Goal: Browse casually: Explore the website without a specific task or goal

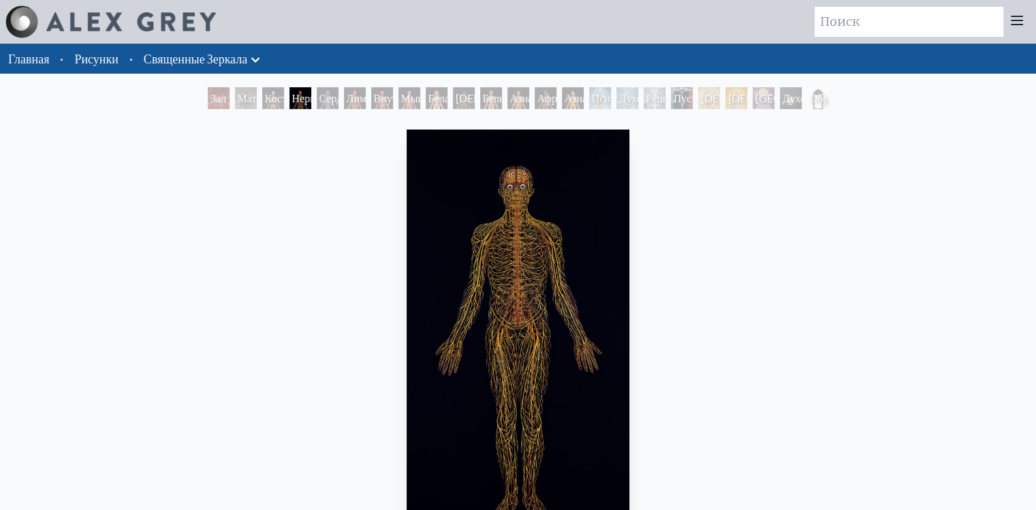
click at [534, 228] on img "4 / 23" at bounding box center [518, 332] width 223 height 407
click at [322, 96] on ya-tr-span "Сердечно- сосудистая Система" at bounding box center [345, 114] width 51 height 46
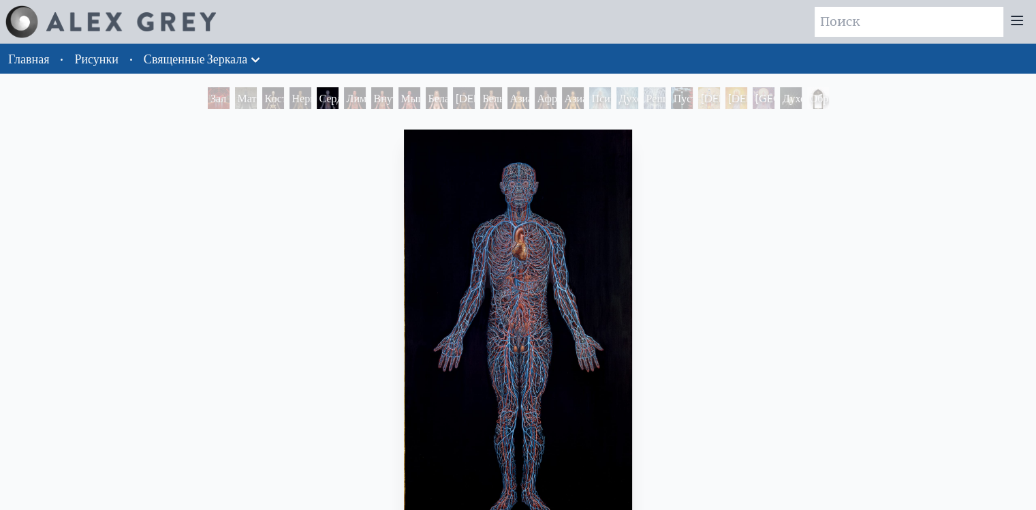
click at [322, 96] on ya-tr-span "Сердечно- сосудистая Система" at bounding box center [345, 114] width 51 height 46
click at [408, 95] on ya-tr-span "Мышечная система" at bounding box center [426, 105] width 51 height 29
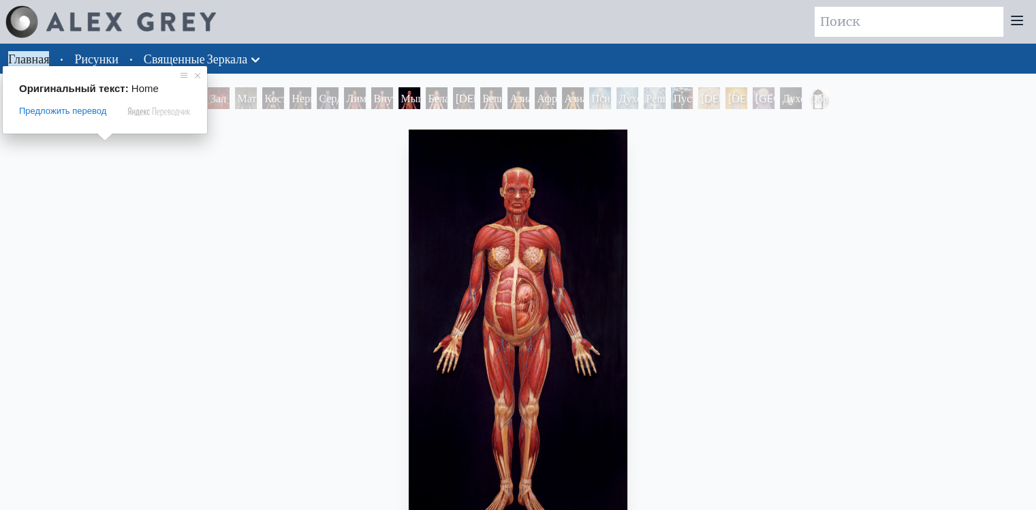
click at [25, 61] on ya-tr-span "Главная" at bounding box center [28, 58] width 41 height 15
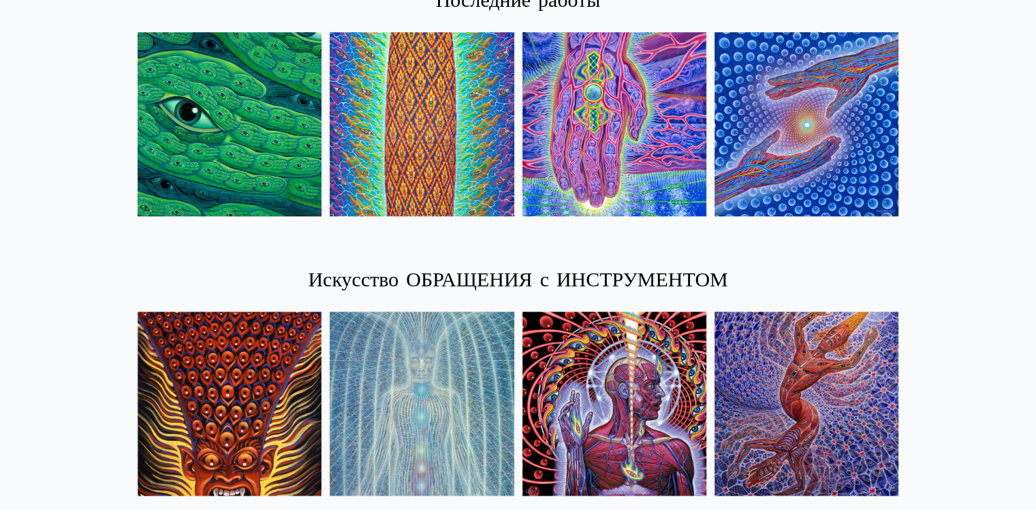
scroll to position [1908, 0]
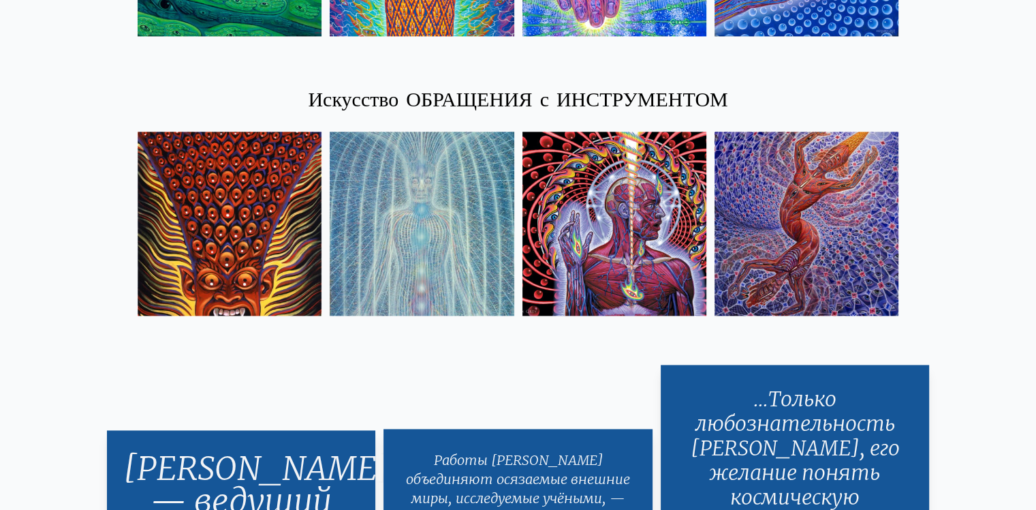
click at [617, 179] on img at bounding box center [615, 224] width 184 height 184
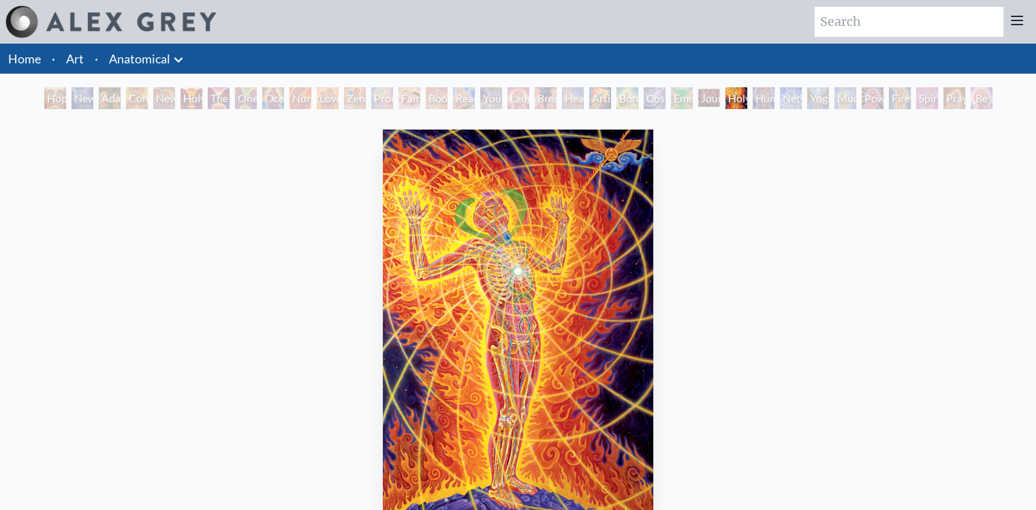
click at [693, 96] on div "Emerald Grail" at bounding box center [682, 98] width 22 height 22
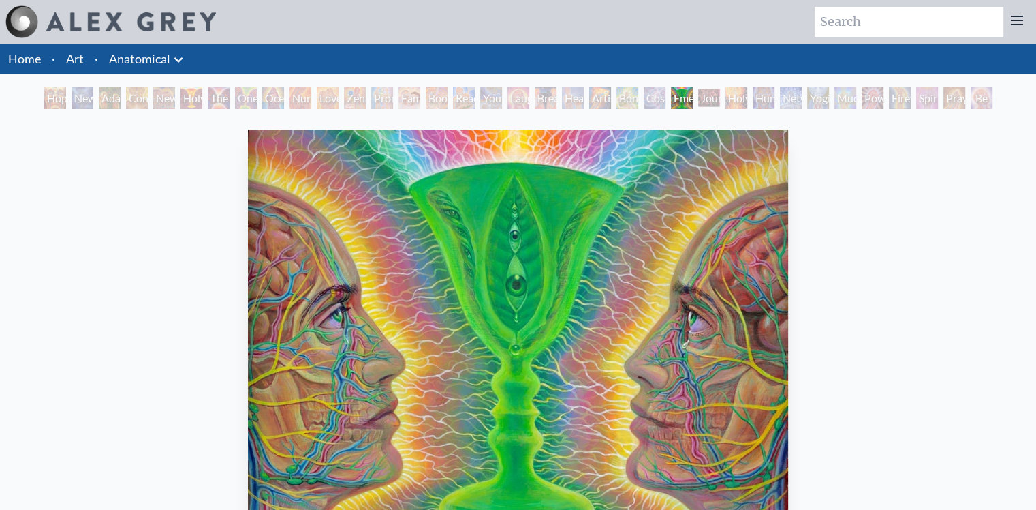
click at [621, 96] on div "Bond" at bounding box center [628, 98] width 22 height 22
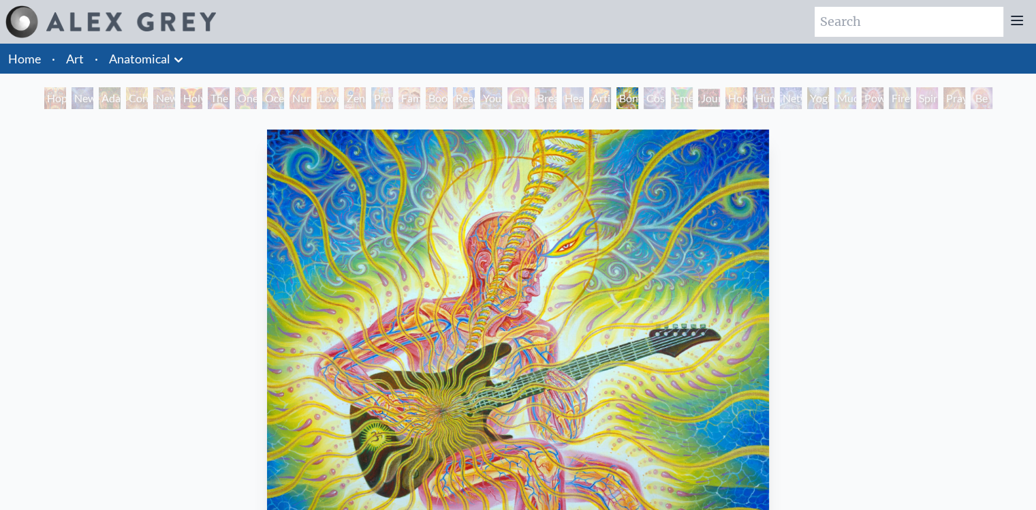
click at [593, 97] on div "Artist's Hand" at bounding box center [600, 98] width 22 height 22
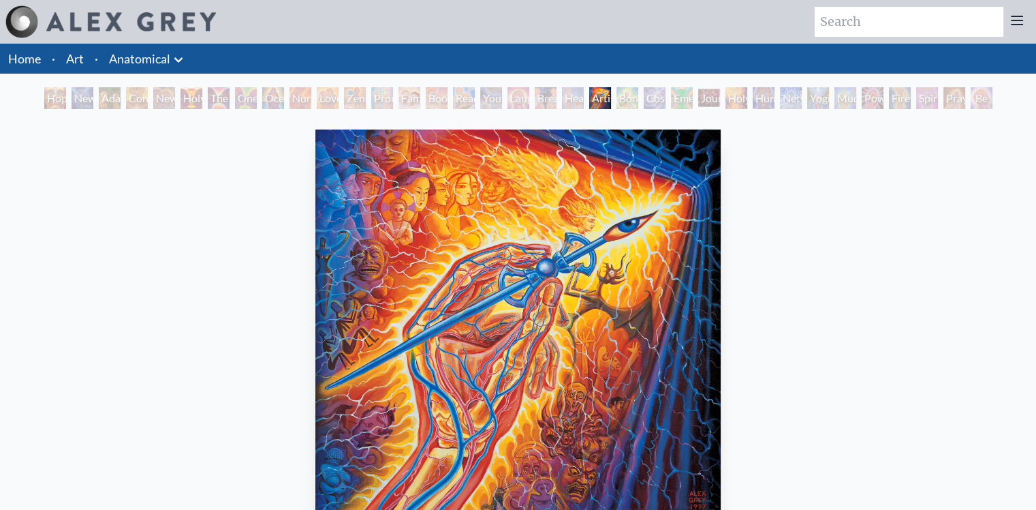
click at [535, 98] on div "Breathing" at bounding box center [546, 98] width 22 height 22
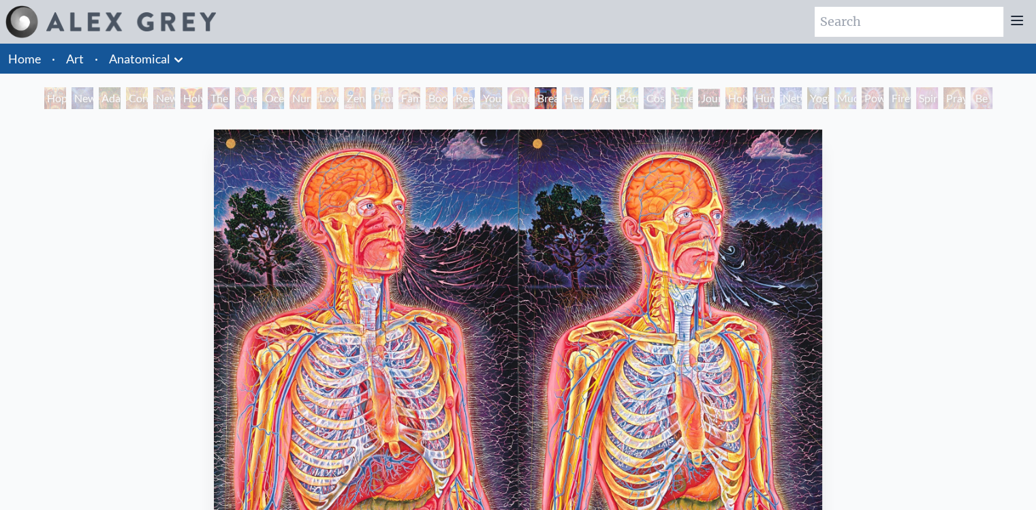
click at [508, 97] on div "Laughing Man" at bounding box center [519, 98] width 22 height 22
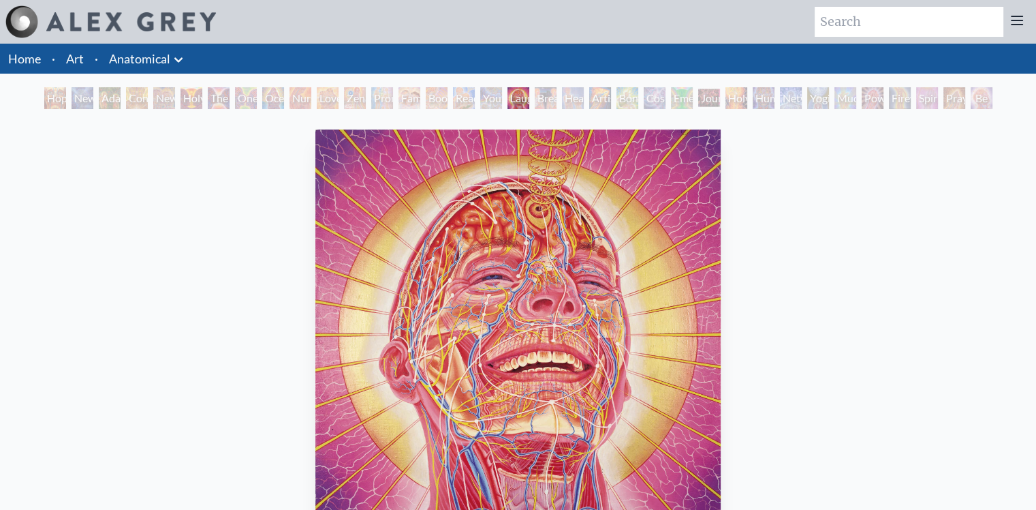
click at [459, 97] on div "Reading" at bounding box center [464, 98] width 22 height 22
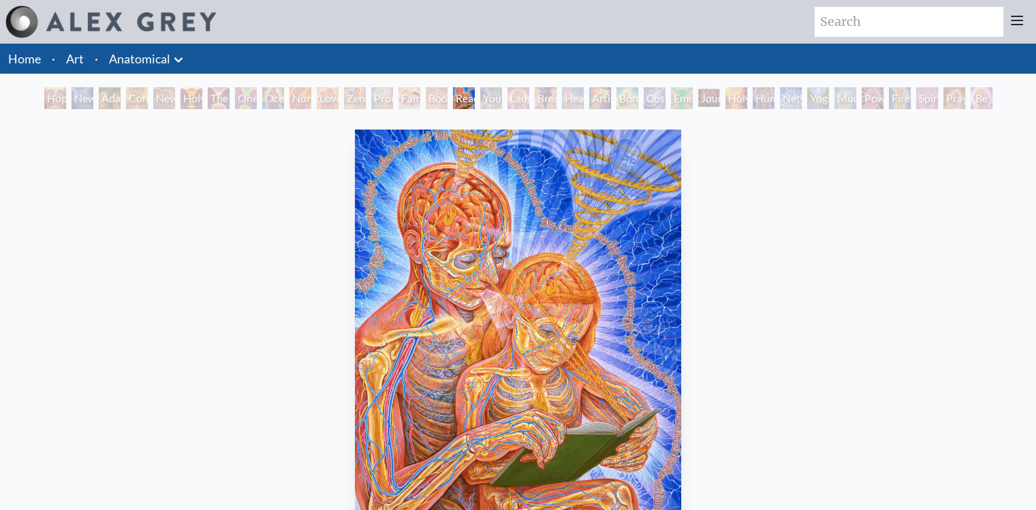
click at [426, 97] on div "Boo-boo" at bounding box center [437, 98] width 22 height 22
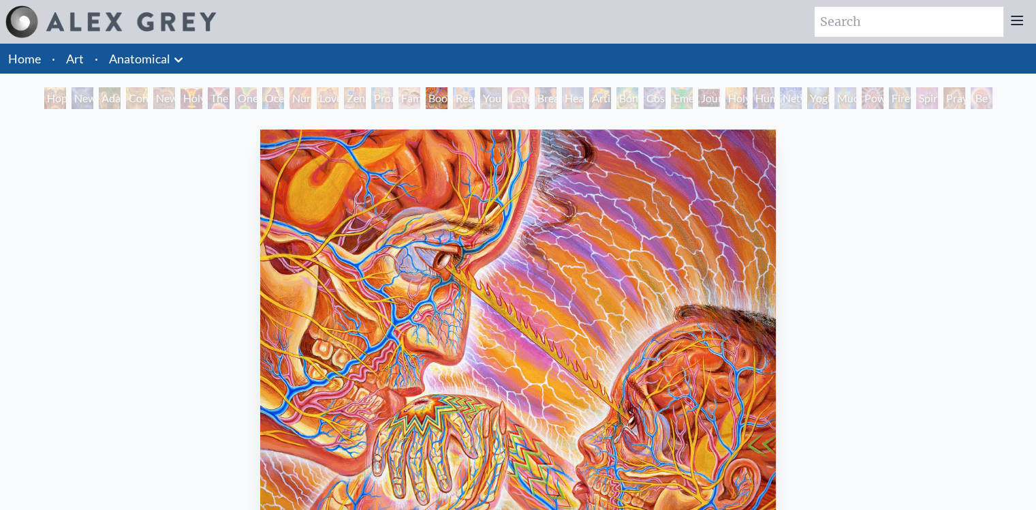
click at [371, 95] on div "Promise" at bounding box center [382, 98] width 22 height 22
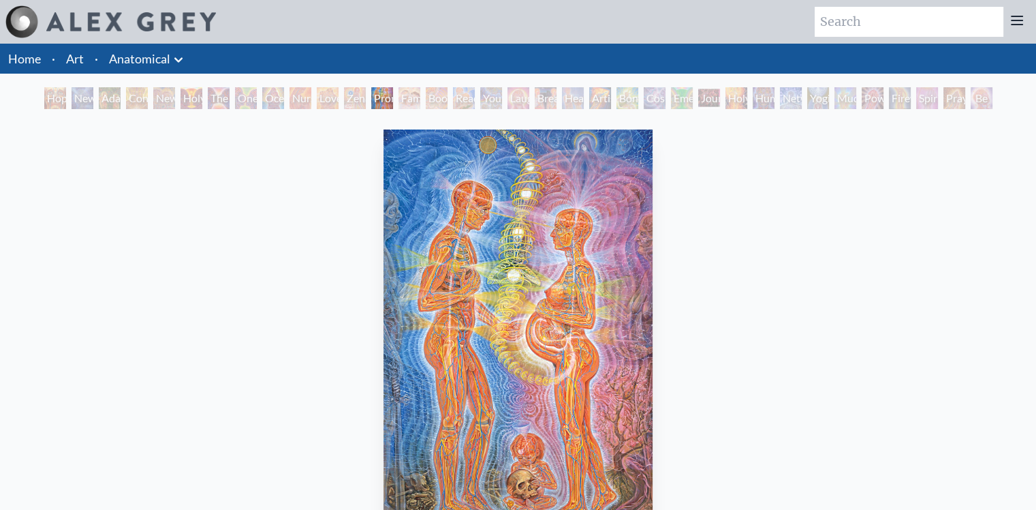
click at [344, 95] on div "Zena Lotus" at bounding box center [355, 98] width 22 height 22
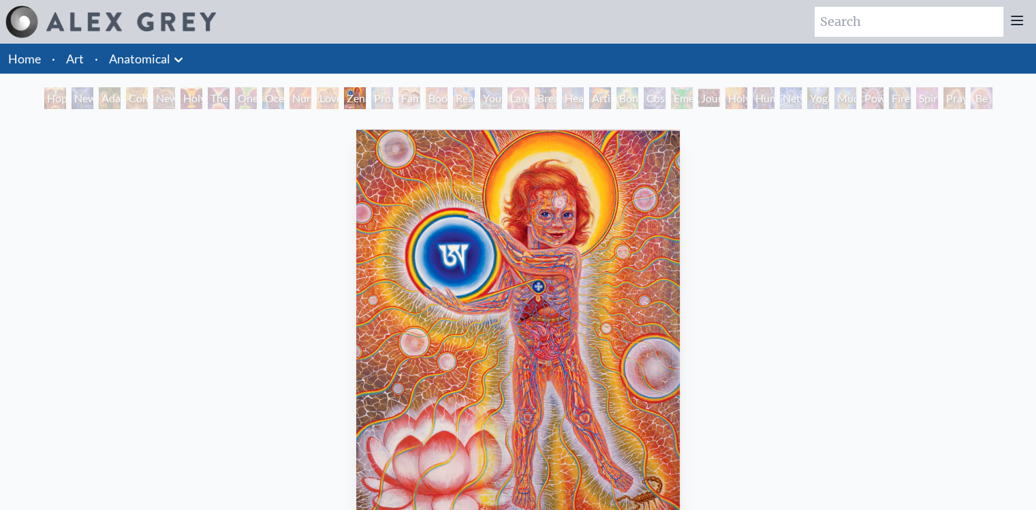
click at [317, 95] on div "Love Circuit" at bounding box center [328, 98] width 22 height 22
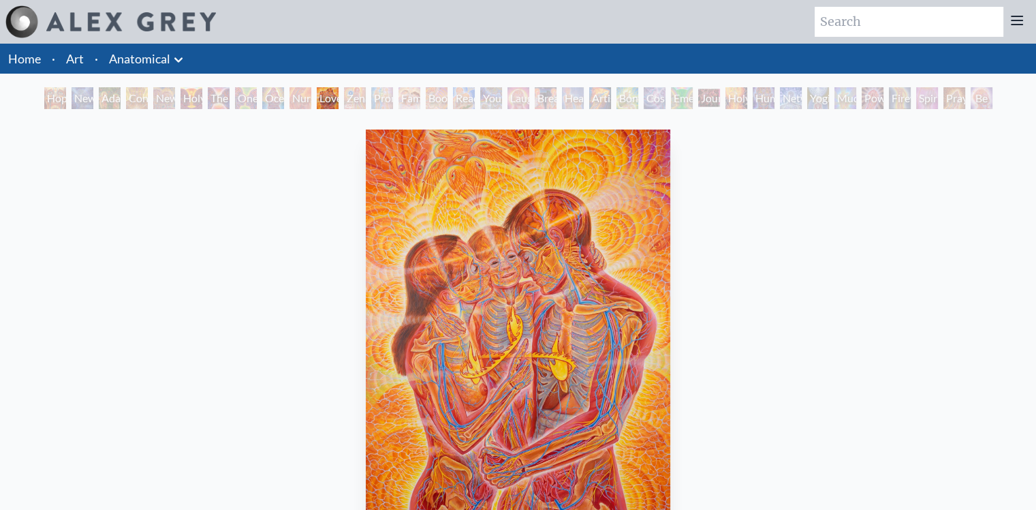
click at [290, 94] on div "Nursing" at bounding box center [301, 98] width 22 height 22
